Goal: Find specific page/section: Find specific page/section

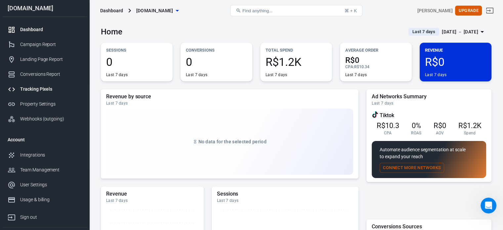
click at [30, 95] on link "Tracking Pixels" at bounding box center [44, 89] width 85 height 15
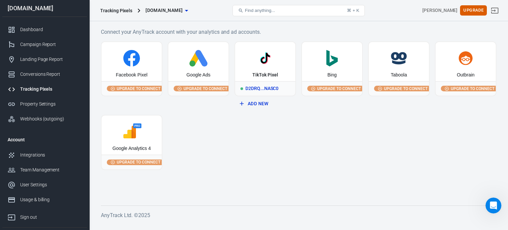
click at [265, 87] on div "D2DRQ...NASC0" at bounding box center [265, 88] width 60 height 15
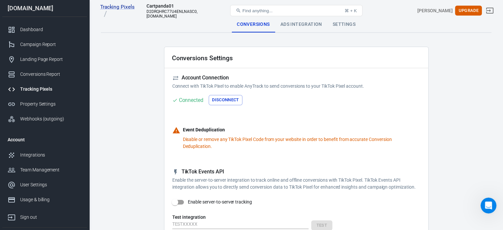
click at [295, 24] on div "Ads Integration" at bounding box center [301, 25] width 52 height 16
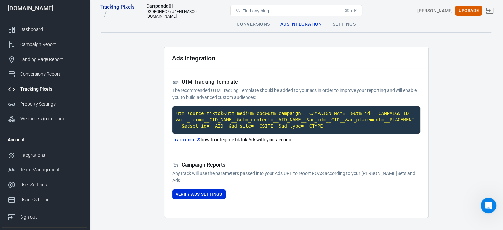
click at [340, 25] on div "Settings" at bounding box center [343, 25] width 33 height 16
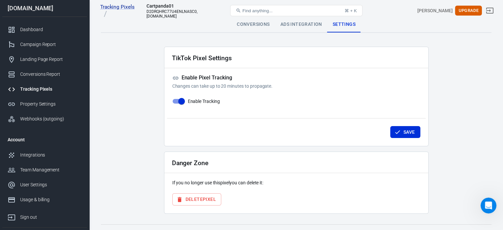
click at [255, 26] on div "Conversions" at bounding box center [253, 25] width 43 height 16
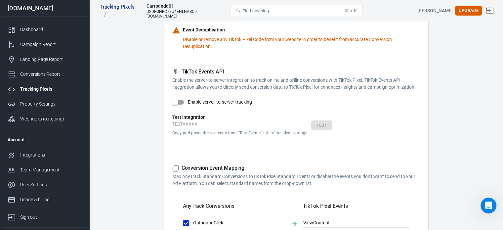
scroll to position [98, 0]
